Goal: Information Seeking & Learning: Learn about a topic

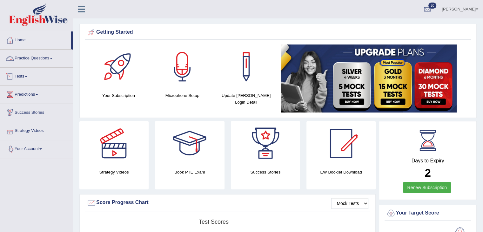
click at [39, 59] on link "Practice Questions" at bounding box center [36, 58] width 72 height 16
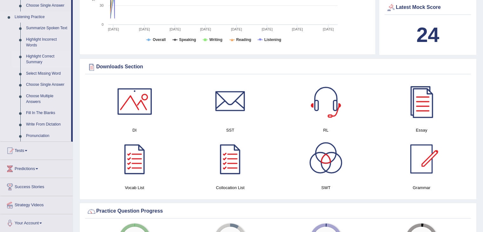
scroll to position [268, 0]
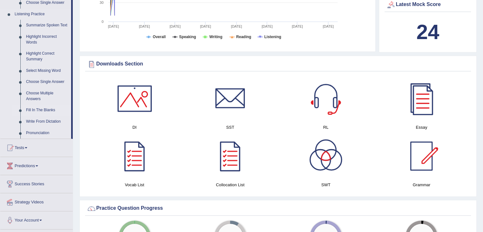
click at [32, 113] on link "Fill In The Blanks" at bounding box center [47, 109] width 48 height 11
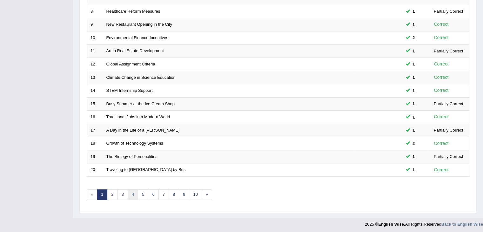
click at [130, 193] on link "4" at bounding box center [133, 194] width 10 height 10
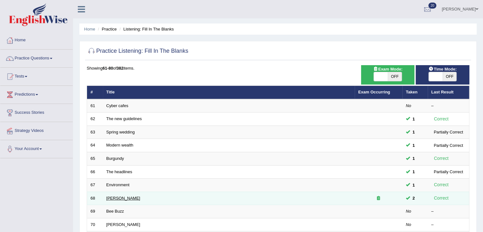
click at [112, 198] on link "Curie" at bounding box center [123, 198] width 34 height 5
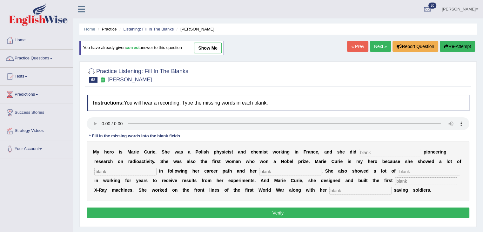
click at [377, 43] on link "Next »" at bounding box center [380, 46] width 21 height 11
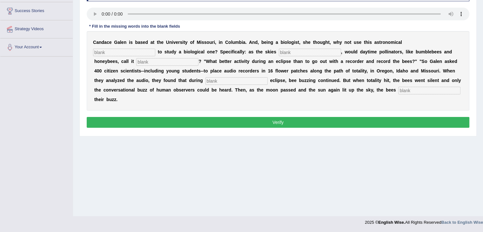
scroll to position [72, 0]
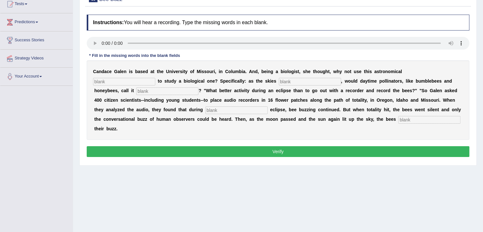
click at [110, 81] on input "text" at bounding box center [124, 82] width 62 height 8
type input "phenomr"
click at [284, 79] on input "text" at bounding box center [310, 82] width 62 height 8
type input "s"
type input "darkened"
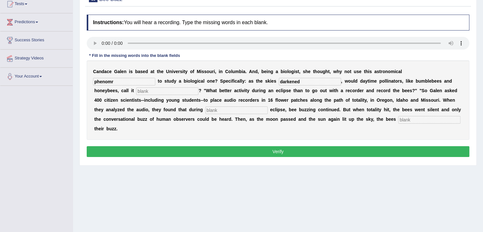
click at [159, 89] on input "text" at bounding box center [167, 91] width 62 height 8
click at [131, 80] on input "phenomr" at bounding box center [124, 82] width 62 height 8
type input "phenome"
click at [221, 104] on div "C a n d a c e G a l e n i s b a s e d a t t h e U n i v e r s i t y o f M i s s…" at bounding box center [278, 99] width 383 height 79
click at [223, 111] on input "text" at bounding box center [236, 110] width 62 height 8
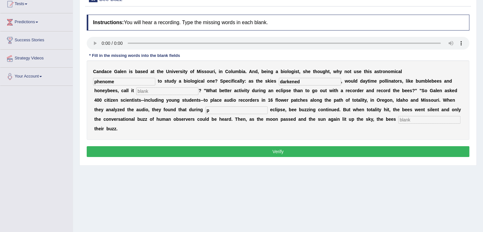
type input "p"
click at [408, 121] on input "text" at bounding box center [429, 120] width 62 height 8
type input "regained"
click at [159, 87] on input "text" at bounding box center [167, 91] width 62 height 8
type input "pores"
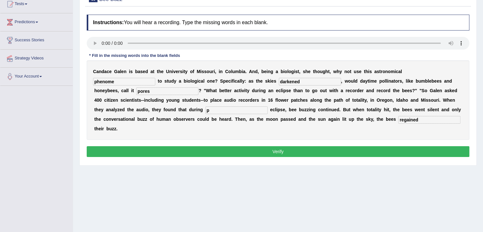
click at [122, 80] on input "phenome" at bounding box center [124, 82] width 62 height 8
type input "phenomena"
click at [233, 149] on button "Verify" at bounding box center [278, 151] width 383 height 11
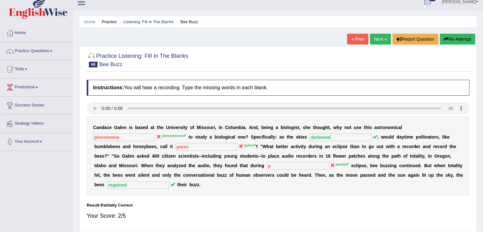
scroll to position [3, 0]
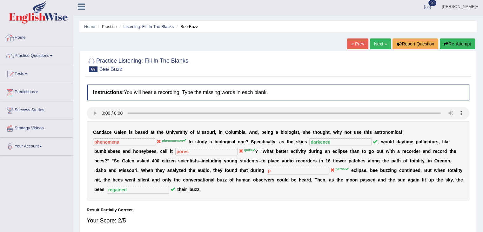
click at [25, 40] on link "Home" at bounding box center [36, 37] width 72 height 16
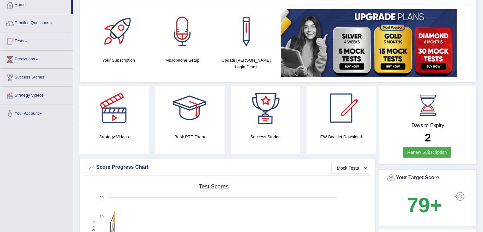
scroll to position [34, 0]
